Goal: Task Accomplishment & Management: Manage account settings

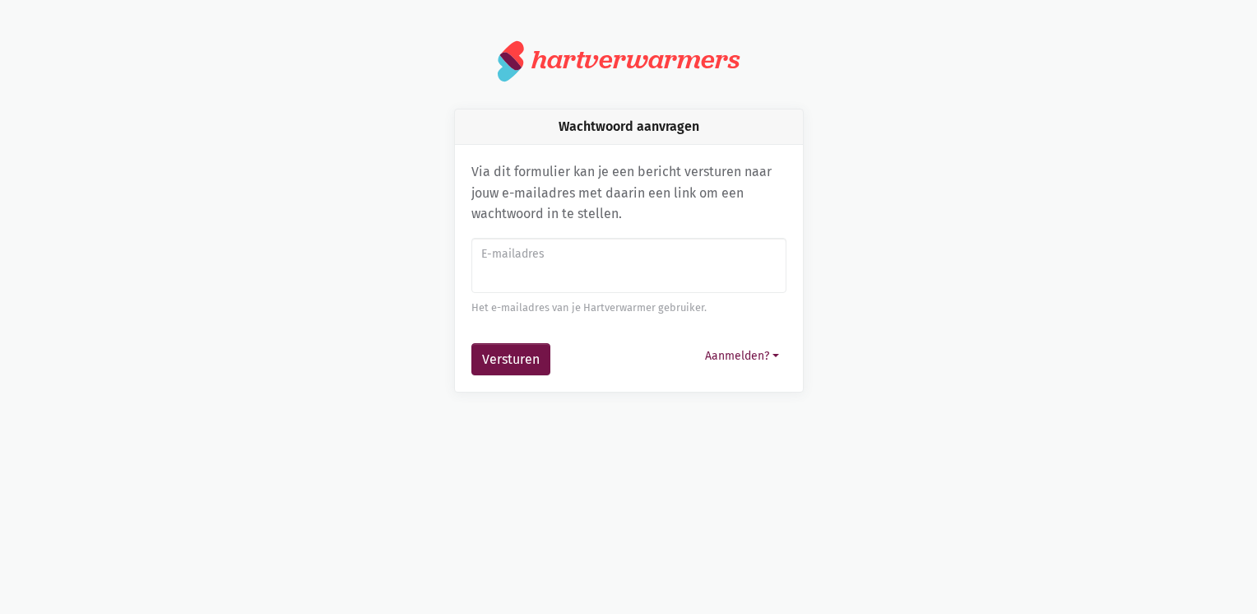
click at [629, 281] on input "E-mailadres" at bounding box center [628, 266] width 315 height 56
type input "[EMAIL_ADDRESS][DOMAIN_NAME]"
click at [523, 357] on button "Versturen" at bounding box center [510, 359] width 79 height 33
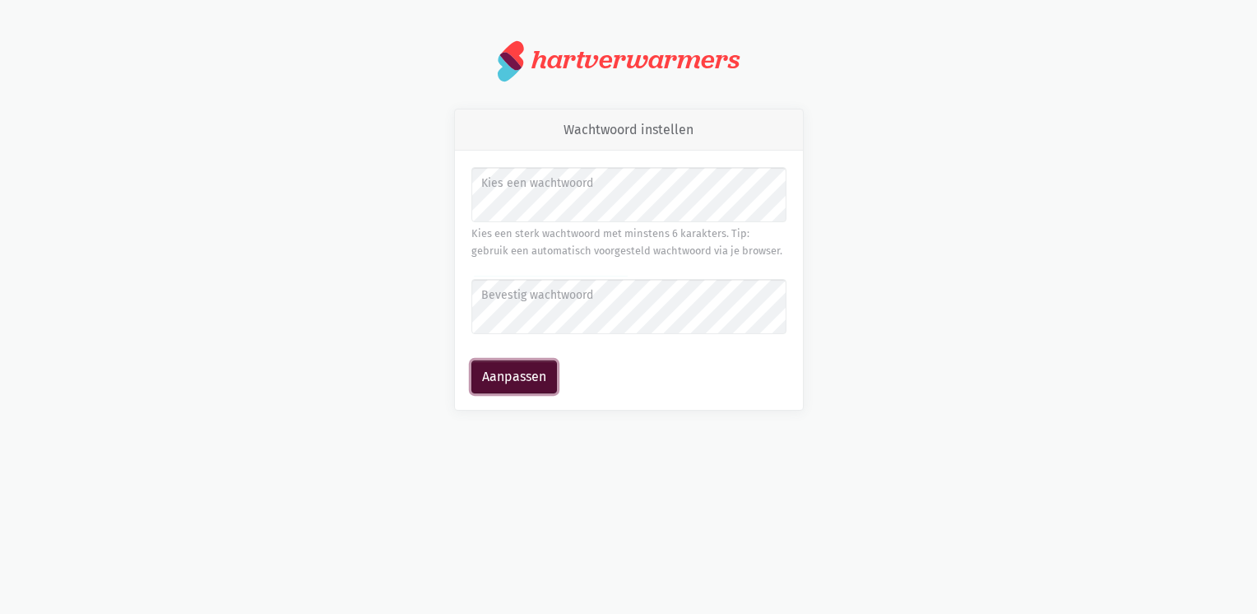
click at [492, 374] on button "Aanpassen" at bounding box center [514, 376] width 86 height 33
